Goal: Check status

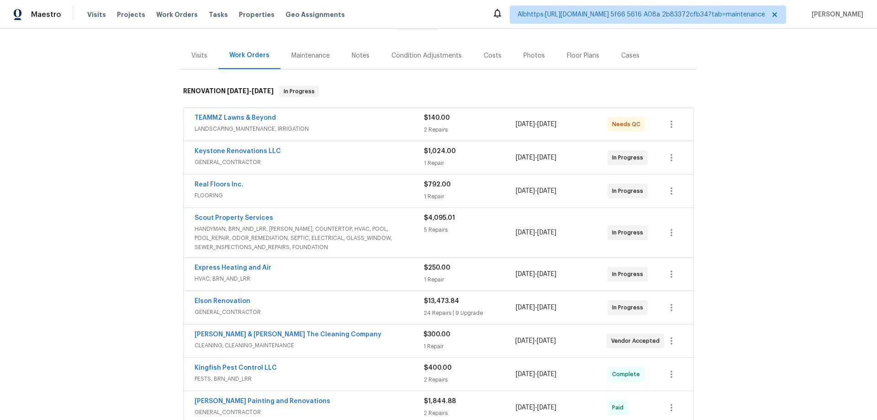
scroll to position [274, 0]
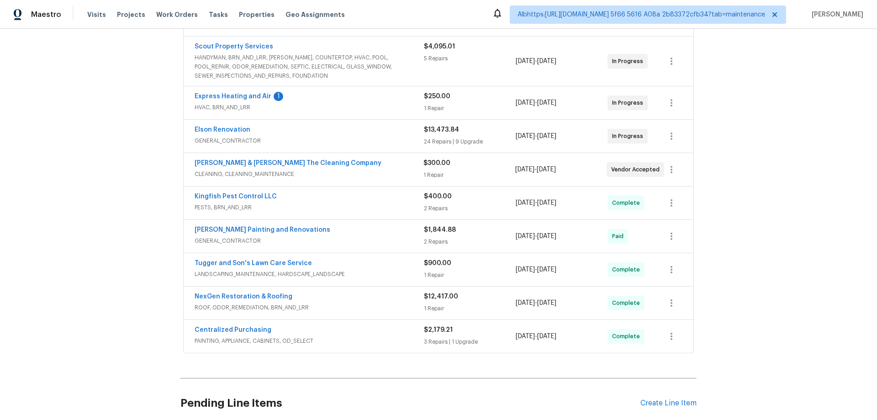
drag, startPoint x: 118, startPoint y: 211, endPoint x: 144, endPoint y: 272, distance: 66.1
click at [118, 212] on div "Back to all projects [STREET_ADDRESS] 3 Beds | 2 Baths | Total: 1372 ft² | Abov…" at bounding box center [438, 224] width 877 height 391
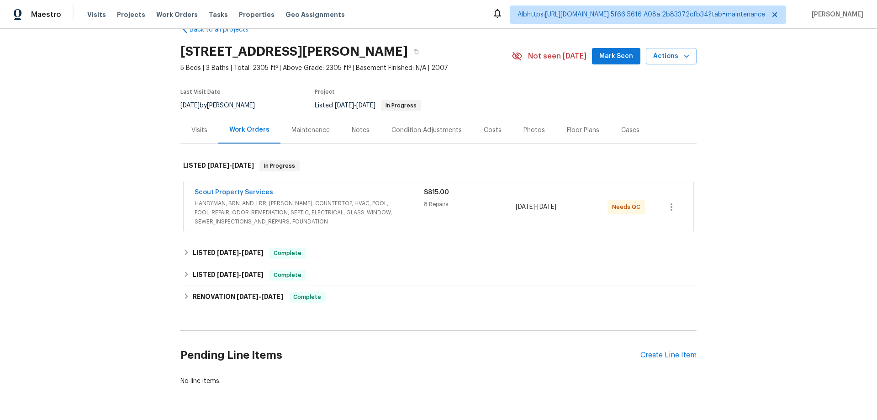
scroll to position [57, 0]
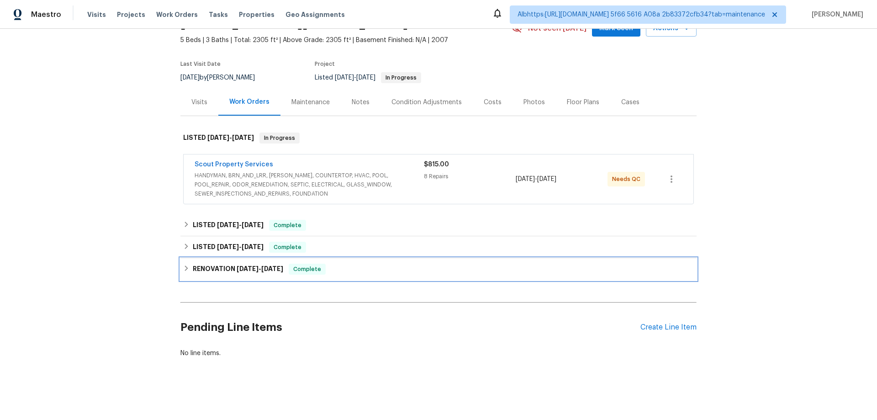
drag, startPoint x: 229, startPoint y: 255, endPoint x: 228, endPoint y: 243, distance: 12.0
click at [229, 258] on div "RENOVATION [DATE] - [DATE] Complete" at bounding box center [438, 269] width 516 height 22
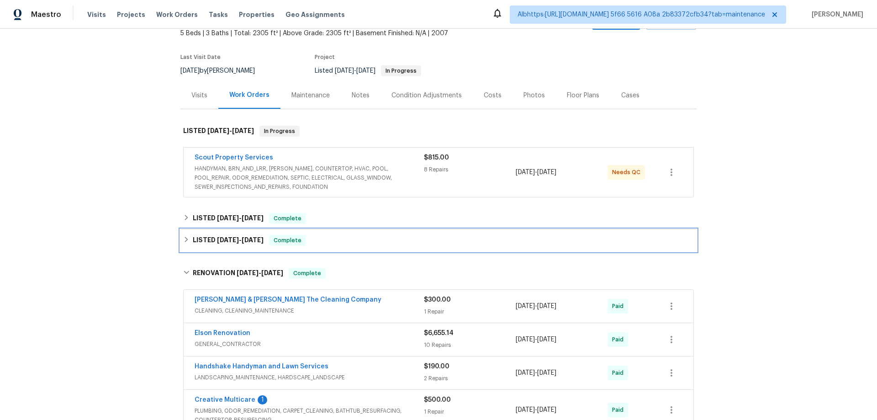
click at [228, 243] on span "[DATE]" at bounding box center [228, 240] width 22 height 6
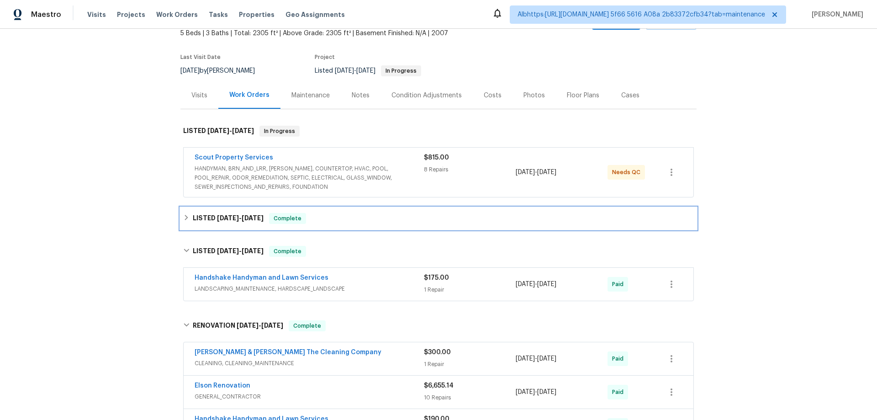
click at [223, 215] on span "[DATE]" at bounding box center [228, 218] width 22 height 6
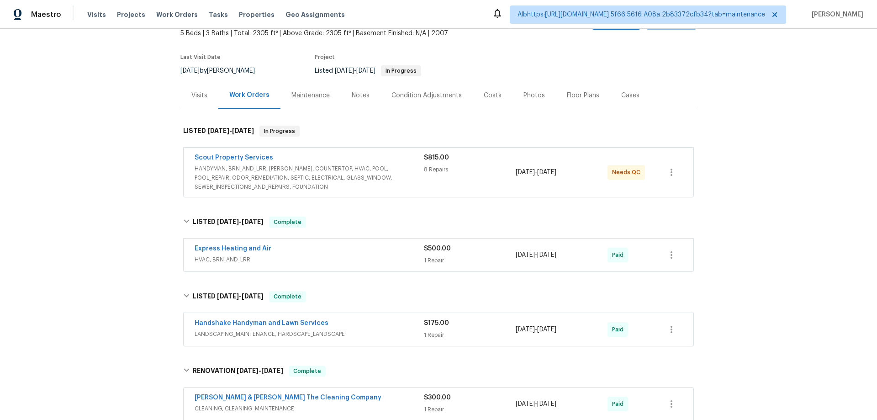
click at [132, 239] on div "Back to all projects [STREET_ADDRESS][PERSON_NAME] 5 Beds | 3 Baths | Total: 23…" at bounding box center [438, 224] width 877 height 391
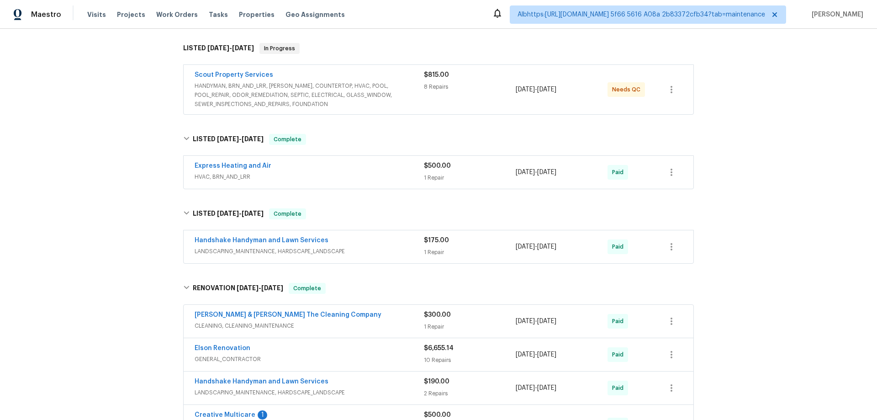
scroll to position [274, 0]
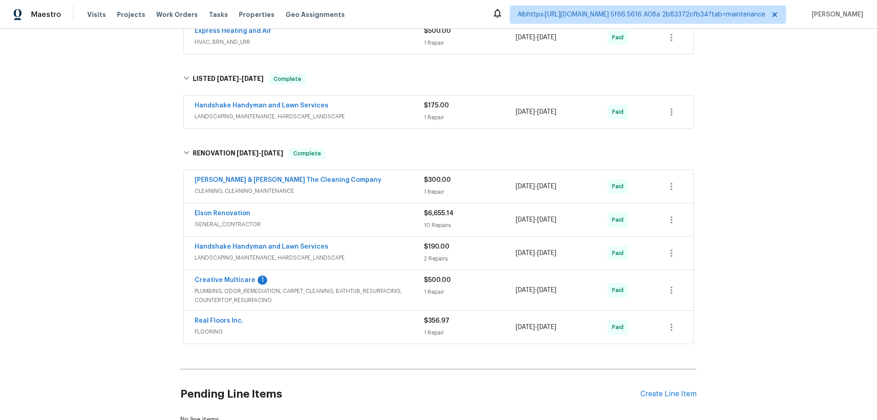
click at [152, 136] on div "Back to all projects [STREET_ADDRESS][PERSON_NAME] 5 Beds | 3 Baths | Total: 23…" at bounding box center [438, 224] width 877 height 391
